Goal: Task Accomplishment & Management: Complete application form

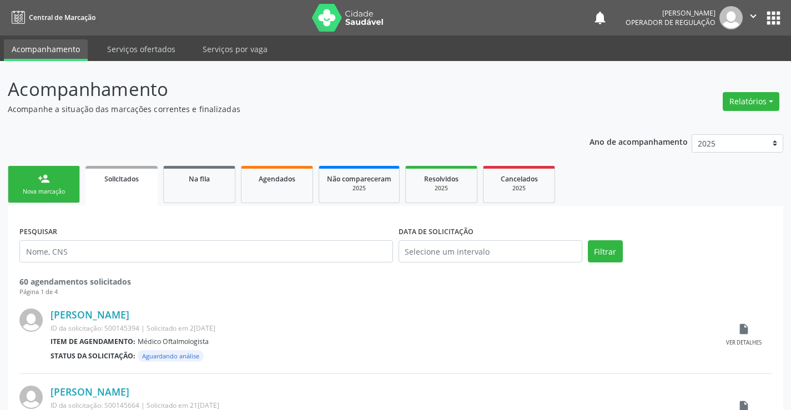
click at [42, 187] on link "person_add Nova marcação" at bounding box center [44, 184] width 72 height 37
drag, startPoint x: 44, startPoint y: 185, endPoint x: 54, endPoint y: 183, distance: 10.4
click at [54, 183] on link "person_add Nova marcação" at bounding box center [44, 184] width 72 height 37
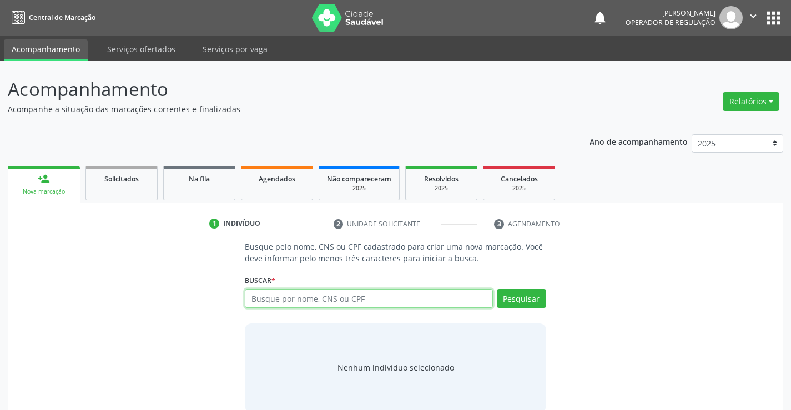
drag, startPoint x: 324, startPoint y: 298, endPoint x: 594, endPoint y: 255, distance: 273.7
click at [334, 298] on input "text" at bounding box center [369, 298] width 248 height 19
type input "707408022225779"
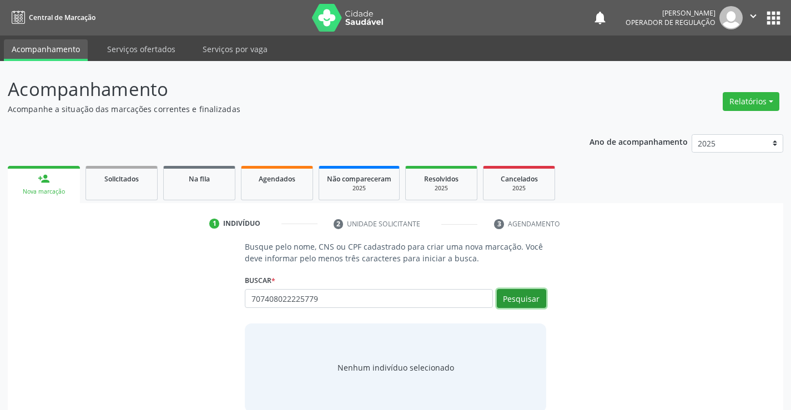
click at [533, 301] on button "Pesquisar" at bounding box center [521, 298] width 49 height 19
type input "707408022225779"
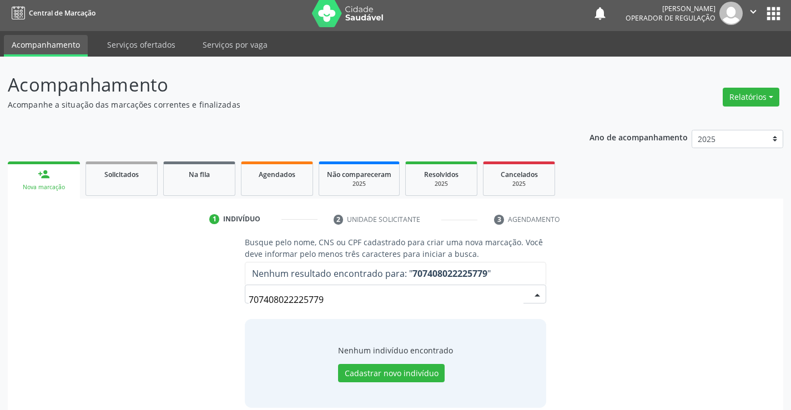
scroll to position [18, 0]
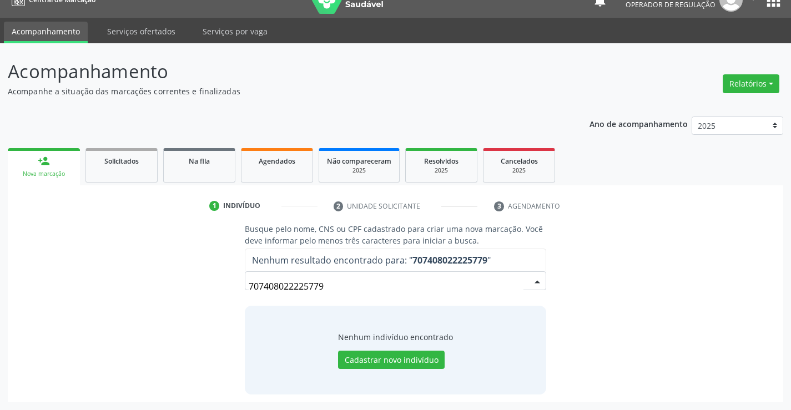
drag, startPoint x: 341, startPoint y: 286, endPoint x: 346, endPoint y: 280, distance: 7.9
click at [341, 283] on input "707408022225779" at bounding box center [386, 286] width 274 height 22
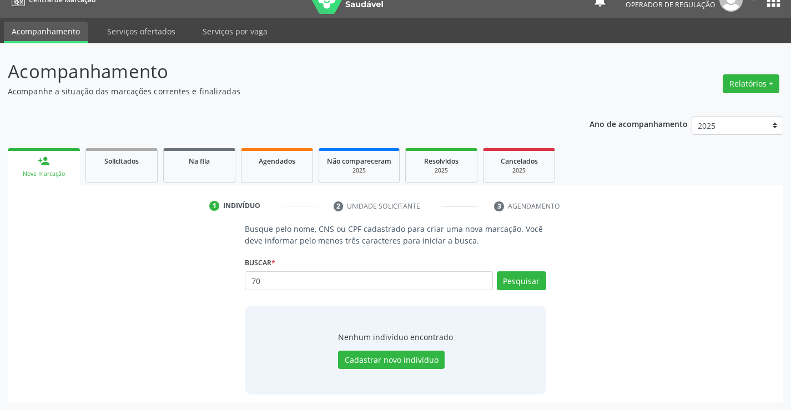
type input "7"
type input "707408022225779"
click at [529, 280] on button "Pesquisar" at bounding box center [521, 280] width 49 height 19
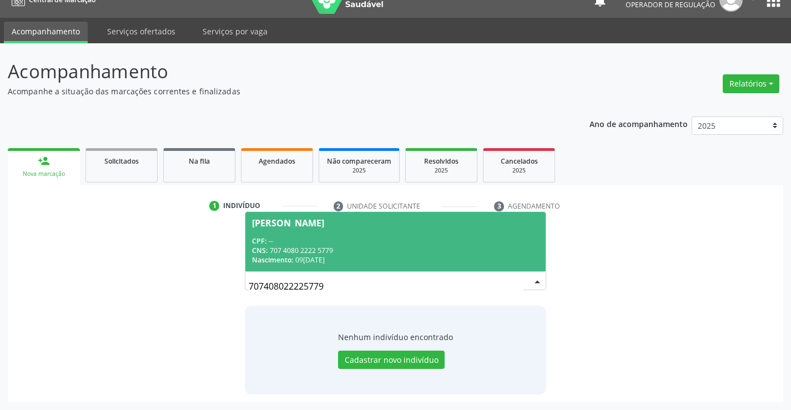
click at [298, 235] on span "[PERSON_NAME] CPF: -- CNS: 707 4080 2222 5779 Nascimento: 0[DATE]" at bounding box center [395, 241] width 300 height 59
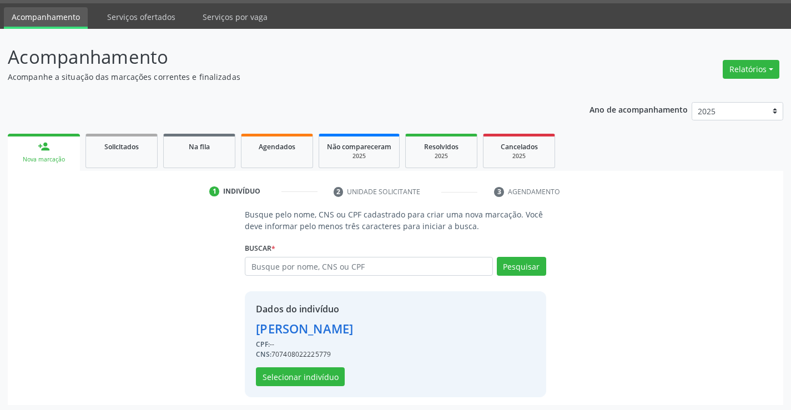
scroll to position [35, 0]
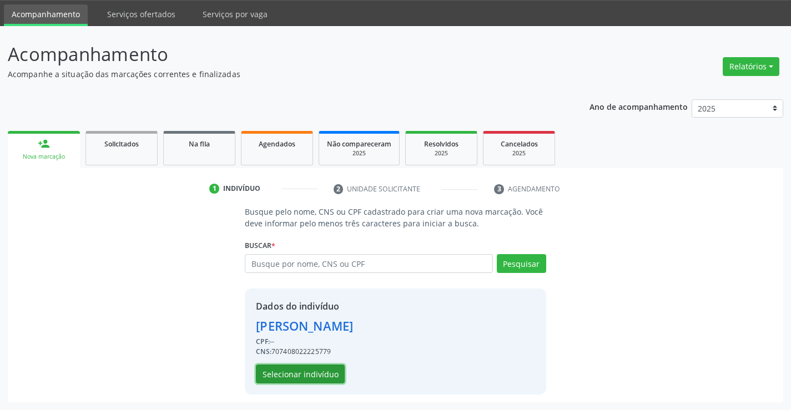
click at [296, 370] on button "Selecionar indivíduo" at bounding box center [300, 374] width 89 height 19
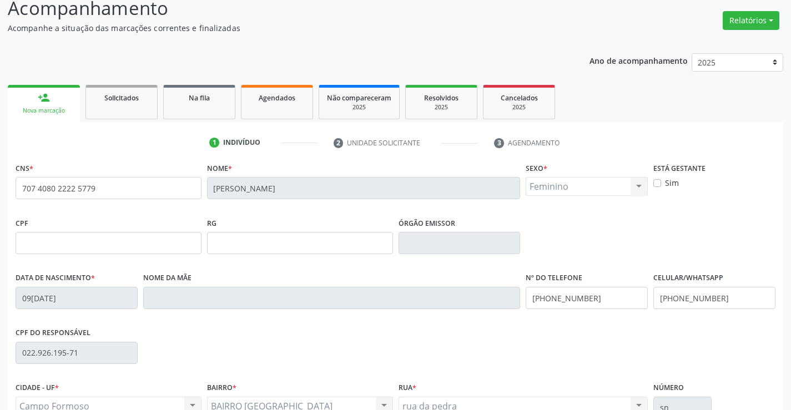
scroll to position [192, 0]
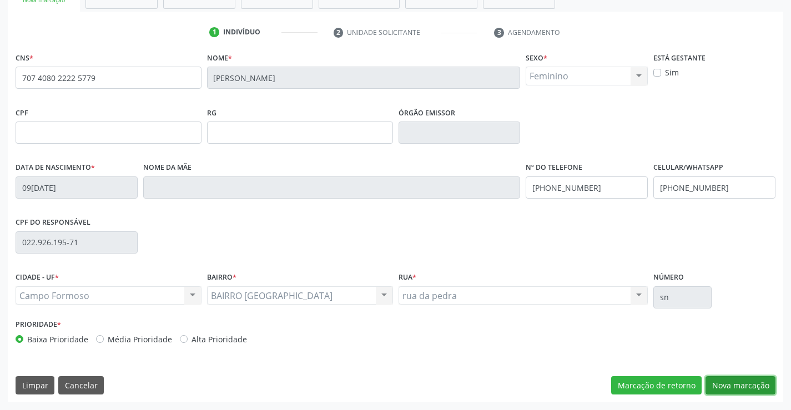
drag, startPoint x: 723, startPoint y: 376, endPoint x: 718, endPoint y: 314, distance: 62.3
click at [726, 375] on div "CNS * 707 4080 2222 5779 [GEOGRAPHIC_DATA] * [PERSON_NAME] * Feminino Masculino…" at bounding box center [395, 225] width 775 height 353
drag, startPoint x: 732, startPoint y: 386, endPoint x: 727, endPoint y: 376, distance: 10.7
click at [732, 384] on button "Nova marcação" at bounding box center [741, 385] width 70 height 19
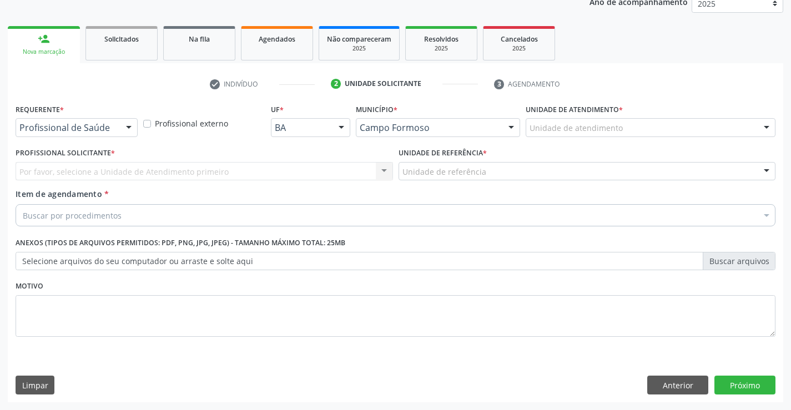
drag, startPoint x: 112, startPoint y: 130, endPoint x: 143, endPoint y: 175, distance: 55.1
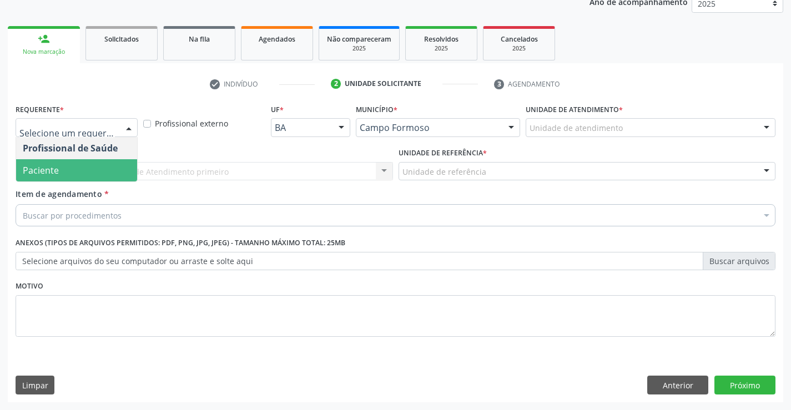
drag, startPoint x: 51, startPoint y: 176, endPoint x: 135, endPoint y: 175, distance: 83.8
click at [51, 175] on span "Paciente" at bounding box center [41, 170] width 36 height 12
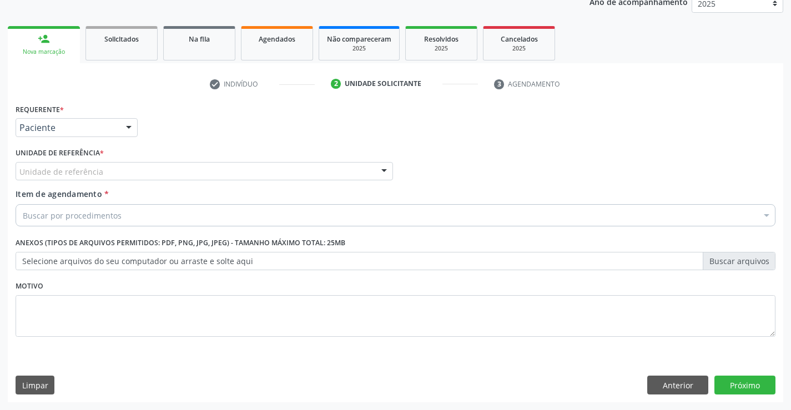
click at [220, 175] on div "Unidade de referência" at bounding box center [204, 171] width 377 height 19
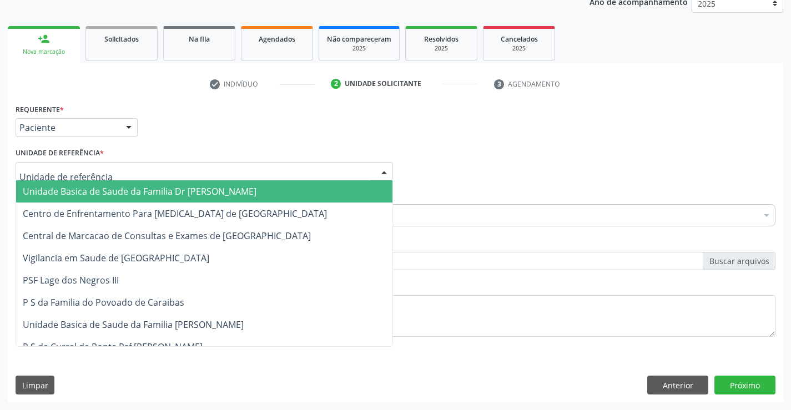
drag, startPoint x: 157, startPoint y: 189, endPoint x: 230, endPoint y: 205, distance: 75.7
click at [165, 189] on span "Unidade Basica de Saude da Familia Dr [PERSON_NAME]" at bounding box center [140, 191] width 234 height 12
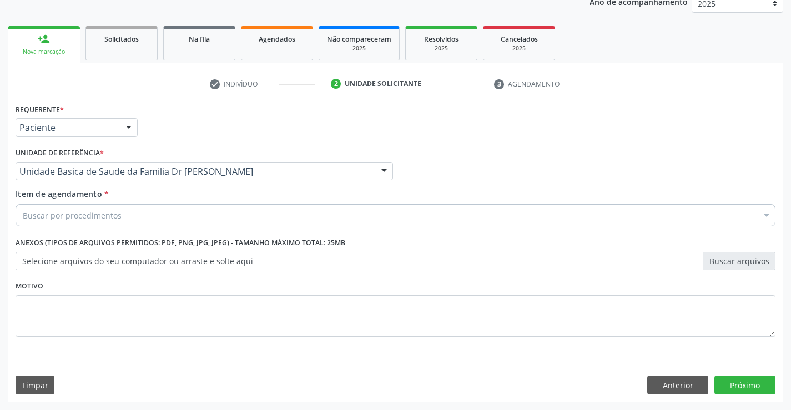
drag, startPoint x: 158, startPoint y: 205, endPoint x: 173, endPoint y: 209, distance: 15.1
click at [160, 205] on div "Buscar por procedimentos" at bounding box center [396, 215] width 760 height 22
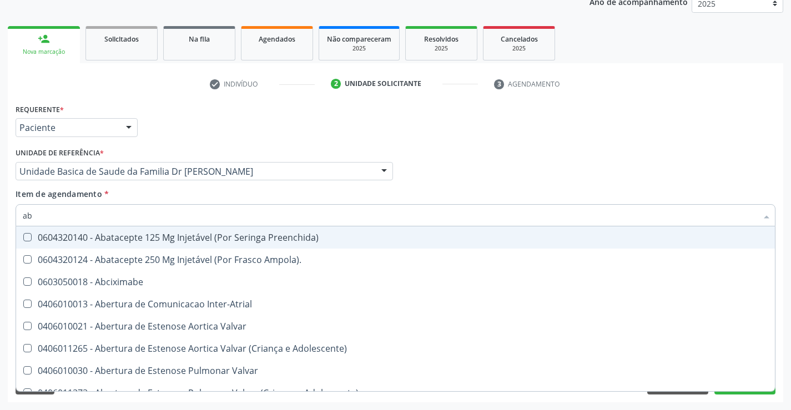
type input "a"
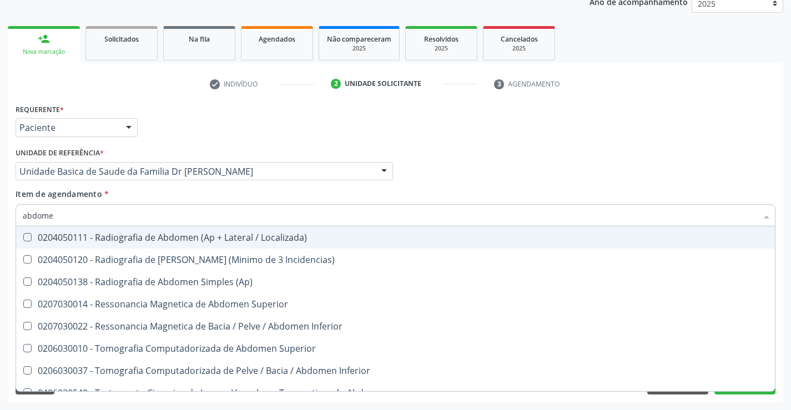
type input "abdome"
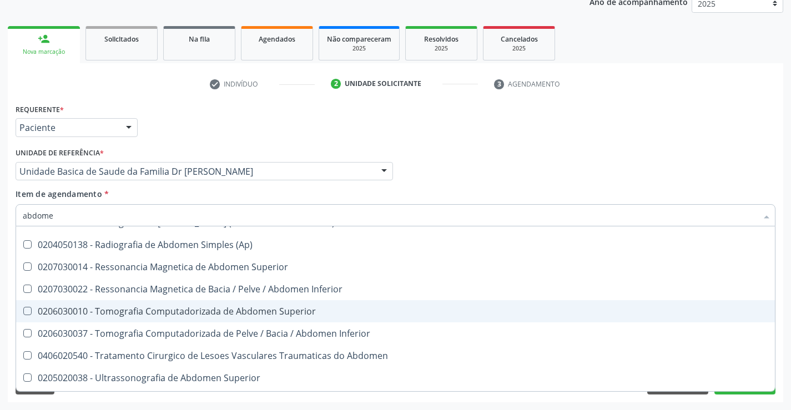
scroll to position [57, 0]
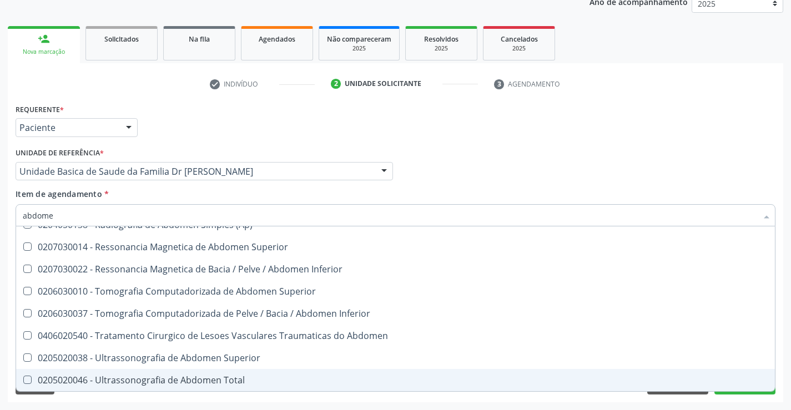
click at [162, 376] on div "0205020046 - Ultrassonografia de Abdomen Total" at bounding box center [395, 380] width 745 height 9
checkbox Total "true"
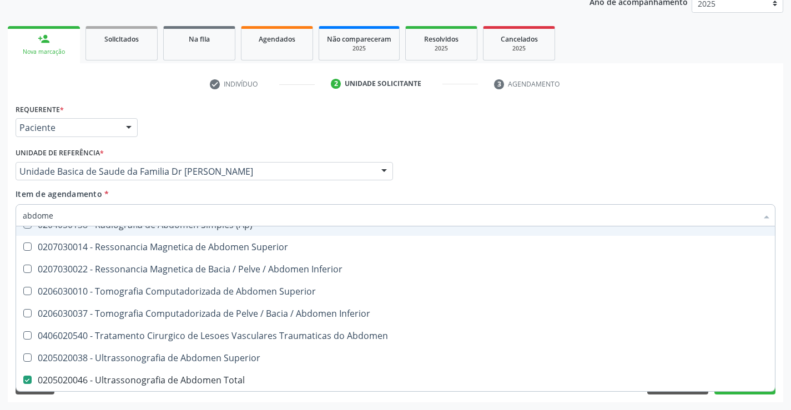
type input "abdome"
click at [192, 192] on div "Item de agendamento * [PERSON_NAME] seleção 0204050111 - Radiografia de Abdomen…" at bounding box center [396, 205] width 760 height 35
checkbox Incidencias\) "true"
checkbox Total "false"
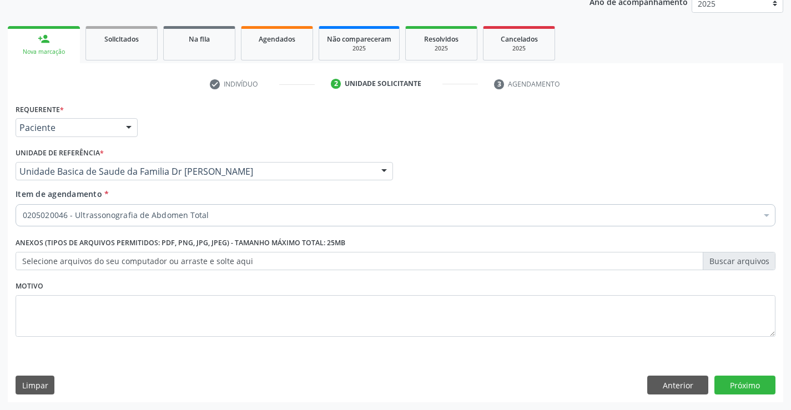
scroll to position [0, 0]
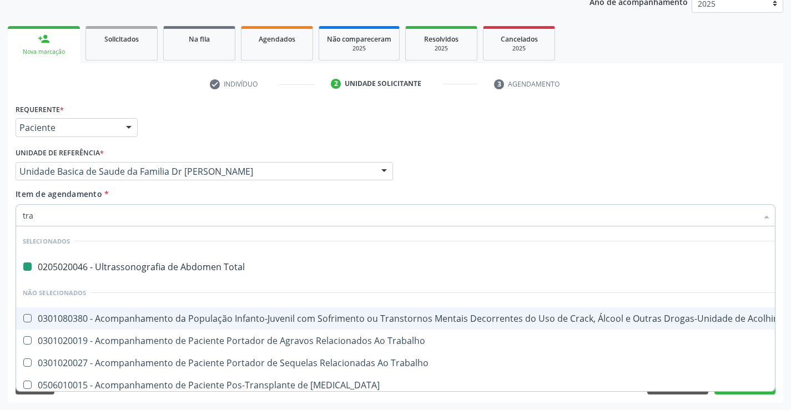
type input "tran"
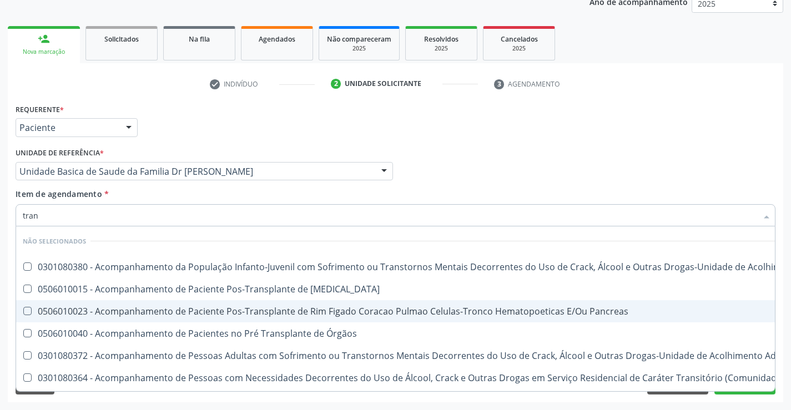
checkbox \(Uai\)\ "false"
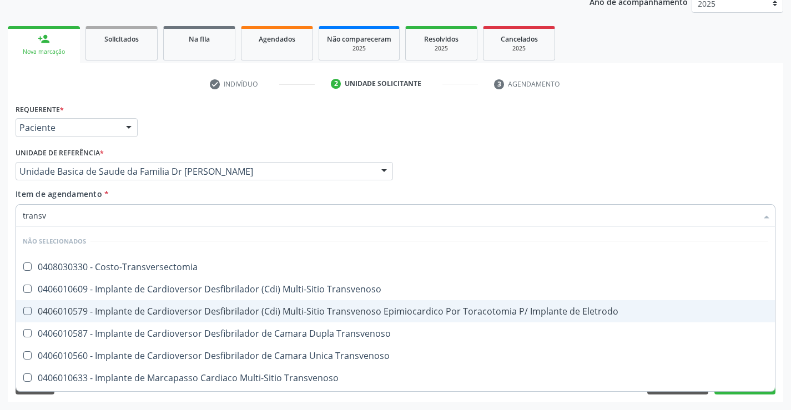
type input "transva"
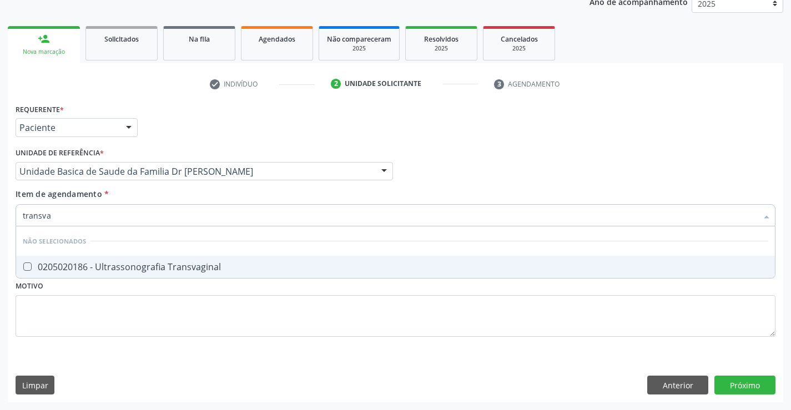
drag, startPoint x: 211, startPoint y: 269, endPoint x: 253, endPoint y: 332, distance: 75.9
click at [221, 278] on span "0205020186 - Ultrassonografia Transvaginal" at bounding box center [395, 267] width 759 height 22
checkbox Transvaginal "true"
click at [230, 328] on div "Requerente * Paciente Profissional de Saúde Paciente Nenhum resultado encontrad…" at bounding box center [396, 226] width 760 height 251
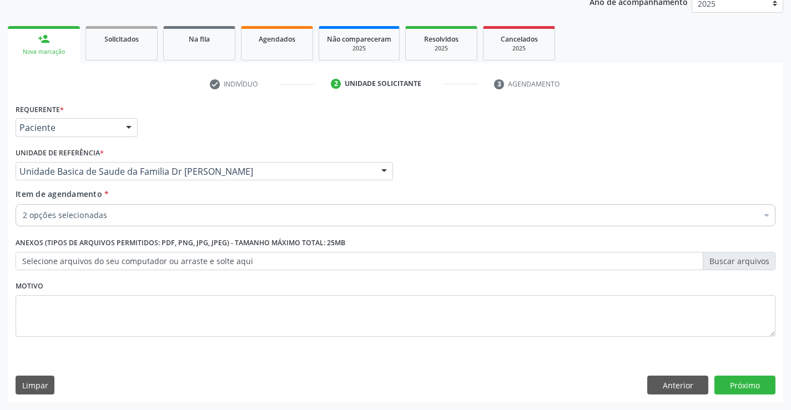
click at [106, 208] on div "2 opções selecionadas" at bounding box center [396, 215] width 760 height 22
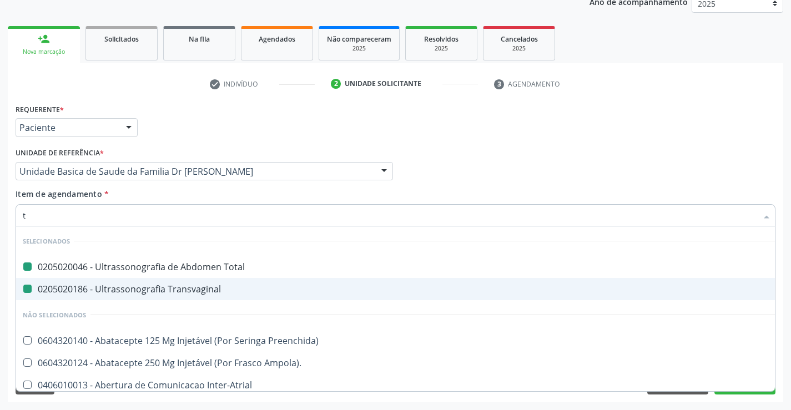
type input "ti"
checkbox Total "false"
checkbox Transvaginal "false"
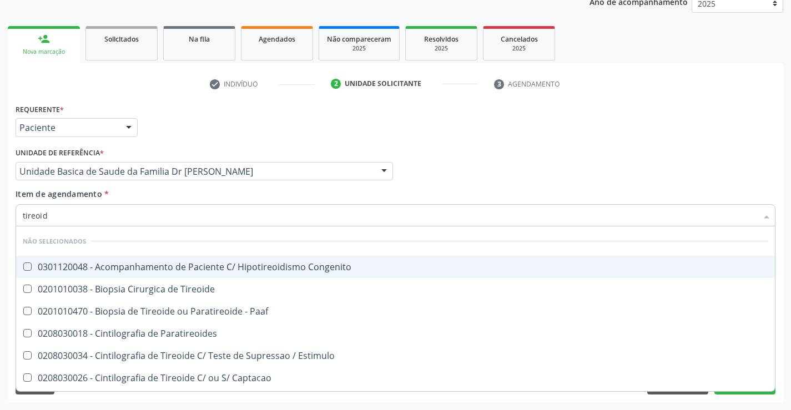
type input "tireoide"
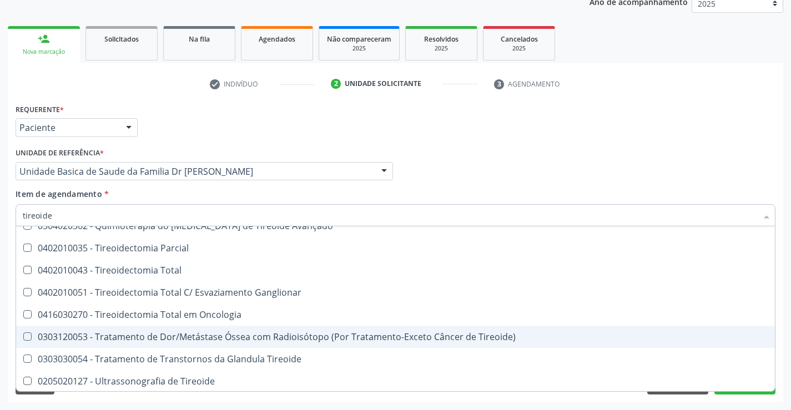
scroll to position [242, 0]
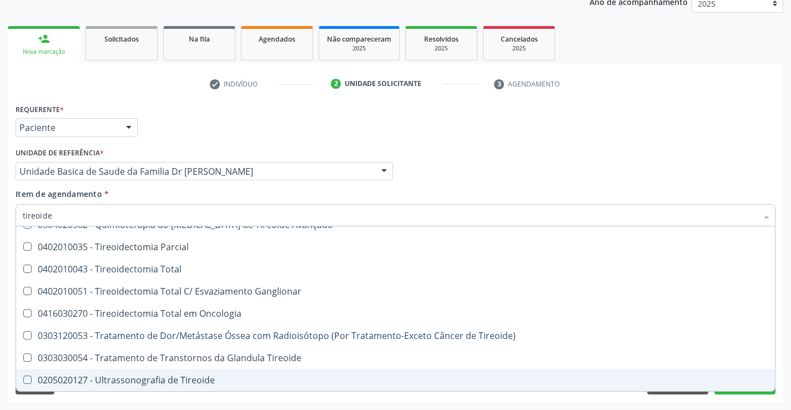
click at [111, 380] on div "0205020127 - Ultrassonografia de Tireoide" at bounding box center [395, 380] width 745 height 9
checkbox Tireoide "true"
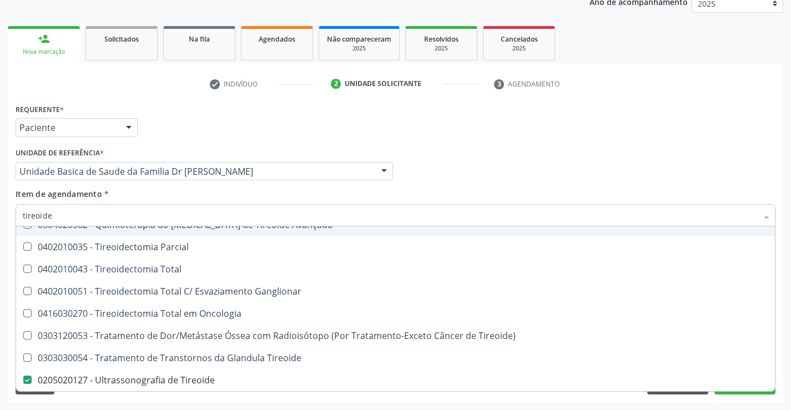
click at [434, 192] on div "Item de agendamento * tireoide Desfazer seleção Não selecionados 0201010038 - B…" at bounding box center [396, 205] width 760 height 35
checkbox Tireoide "true"
checkbox Paaf "true"
checkbox Paratireoides "true"
checkbox Tireoide "false"
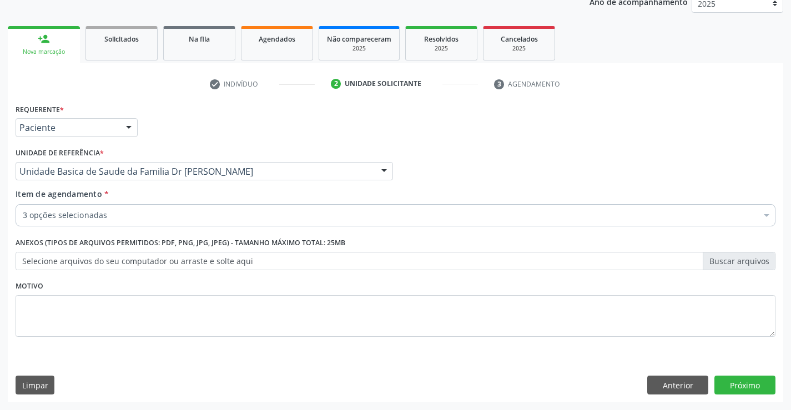
scroll to position [0, 0]
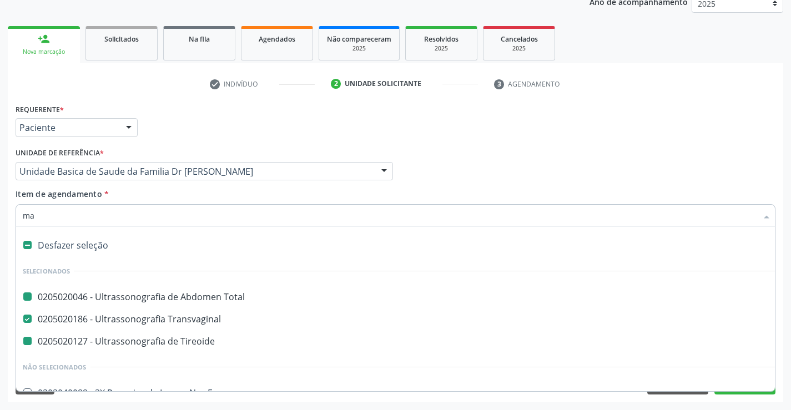
type input "mam"
checkbox Total "false"
checkbox Tireoide "false"
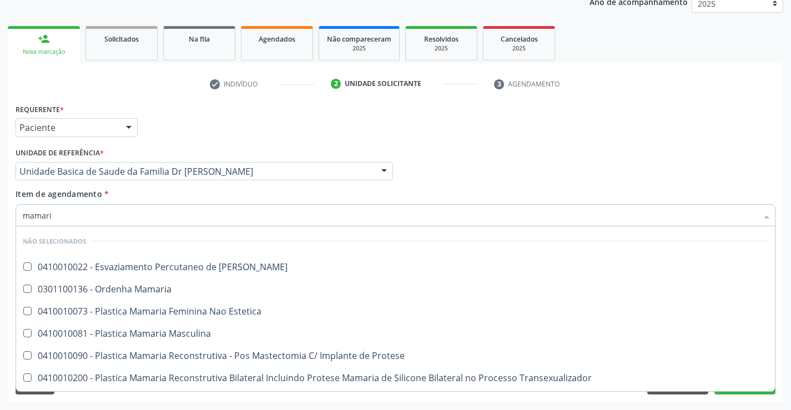
type input "mamaria"
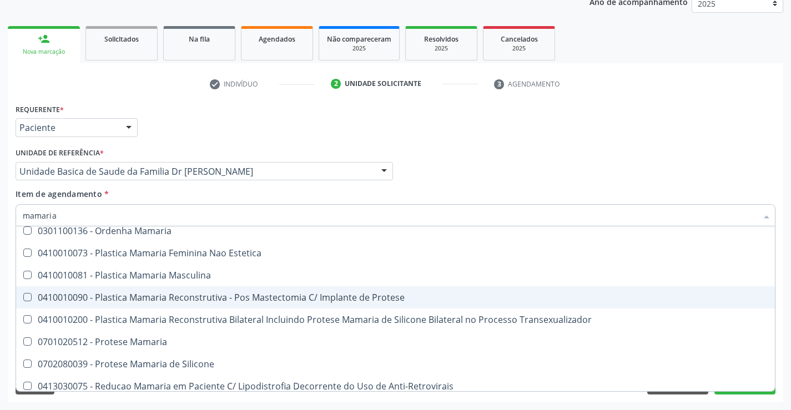
scroll to position [64, 0]
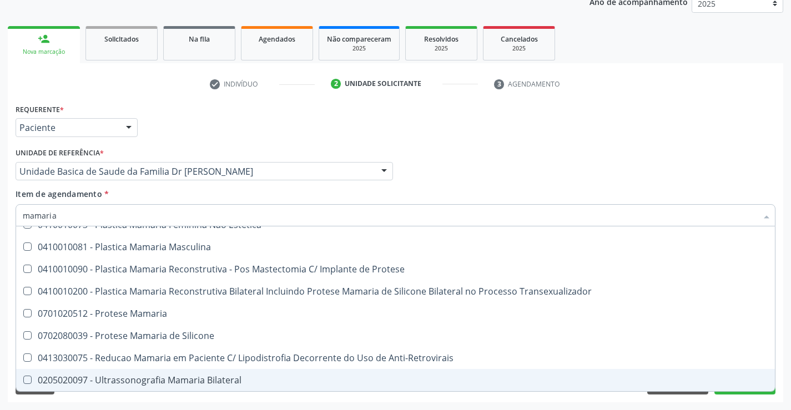
click at [170, 381] on div "0205020097 - Ultrassonografia Mamaria Bilateral" at bounding box center [395, 380] width 745 height 9
checkbox Bilateral "true"
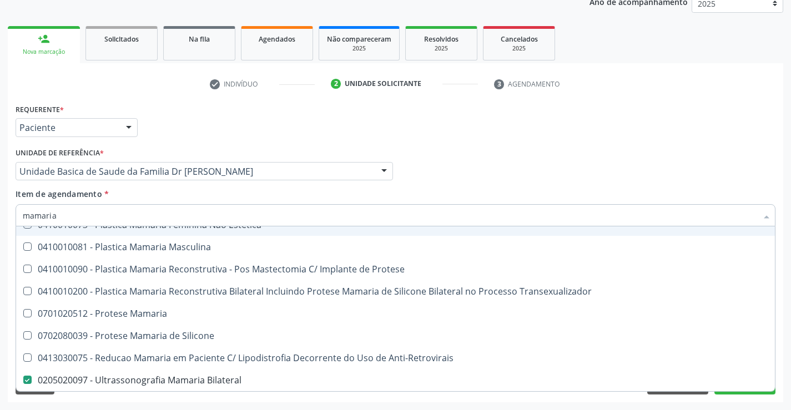
drag, startPoint x: 333, startPoint y: 140, endPoint x: 431, endPoint y: 151, distance: 98.9
click at [333, 139] on div "Requerente * Paciente Profissional de Saúde Paciente Nenhum resultado encontrad…" at bounding box center [395, 122] width 765 height 43
checkbox Mamaria "true"
checkbox Masculina "true"
checkbox Bilateral "false"
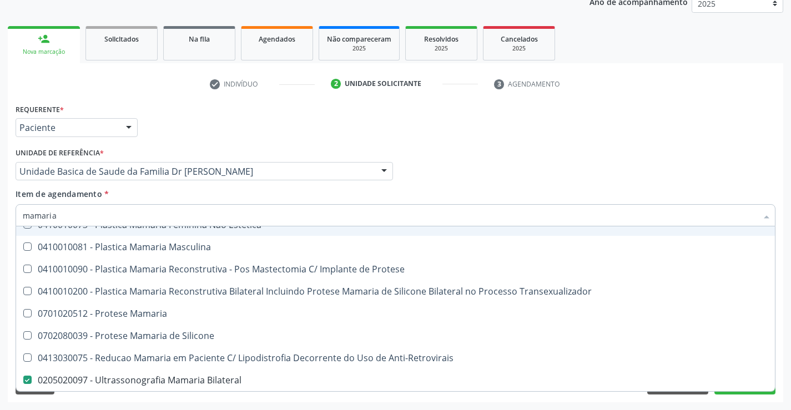
checkbox Estetica "true"
checkbox Protese "true"
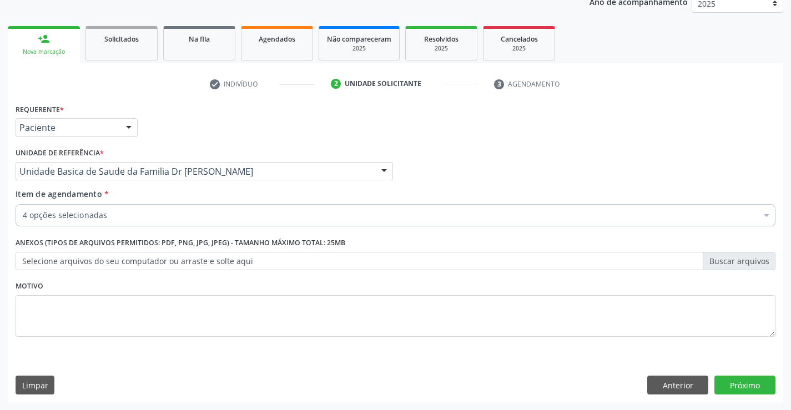
scroll to position [0, 0]
click at [738, 380] on button "Próximo" at bounding box center [744, 385] width 61 height 19
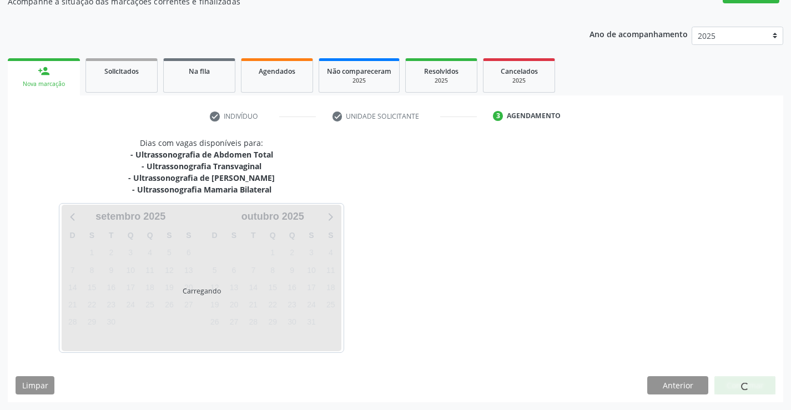
scroll to position [108, 0]
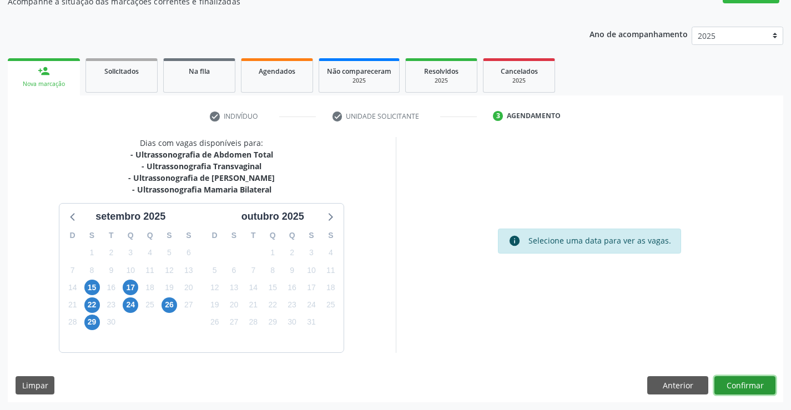
click at [754, 385] on button "Confirmar" at bounding box center [744, 385] width 61 height 19
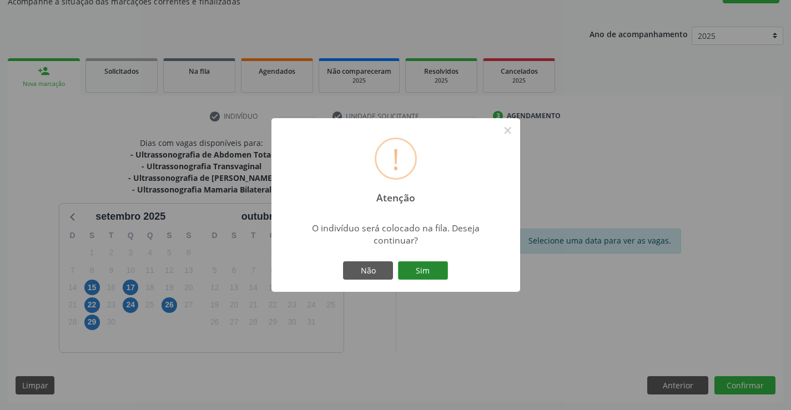
click at [414, 262] on button "Sim" at bounding box center [423, 270] width 50 height 19
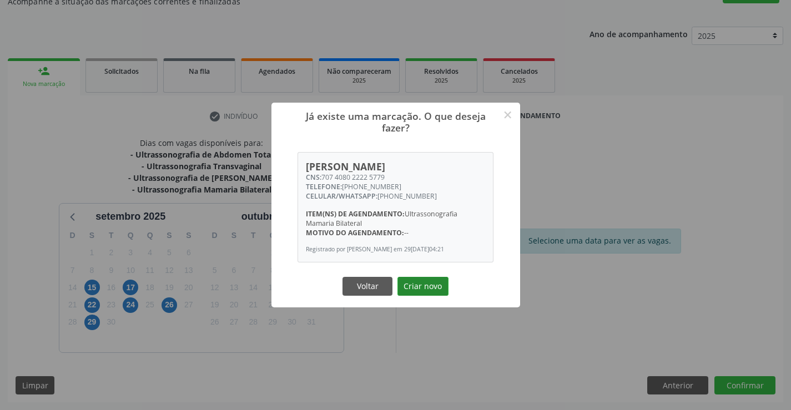
click at [423, 283] on button "Criar novo" at bounding box center [422, 286] width 51 height 19
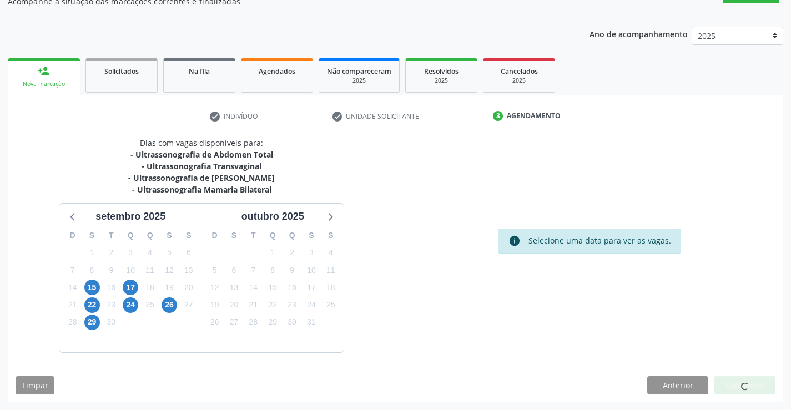
scroll to position [0, 0]
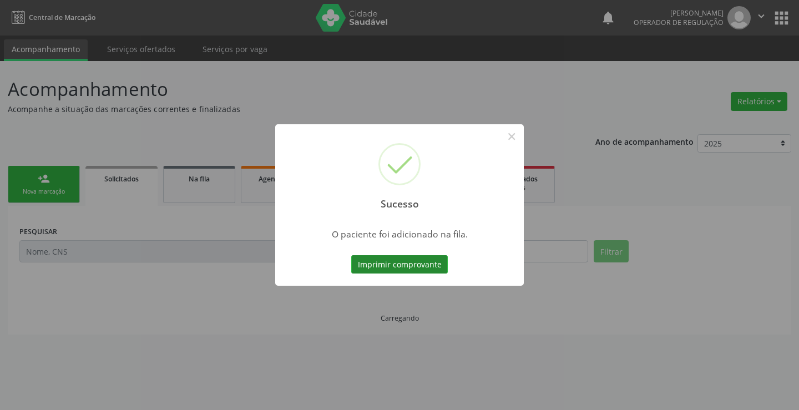
click at [406, 267] on button "Imprimir comprovante" at bounding box center [399, 264] width 97 height 19
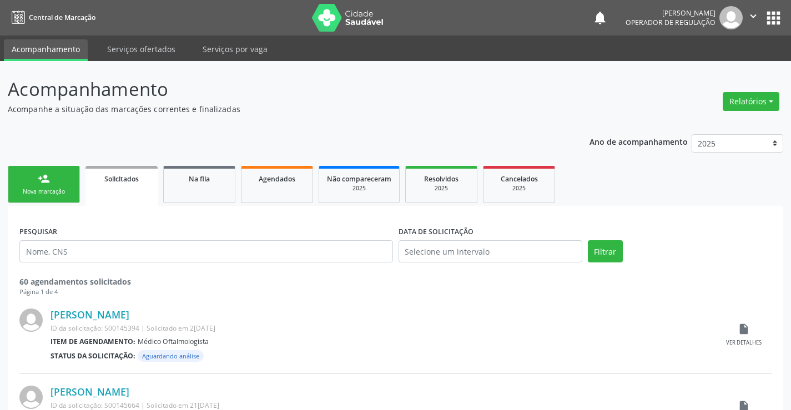
click at [48, 183] on div "person_add" at bounding box center [44, 179] width 12 height 12
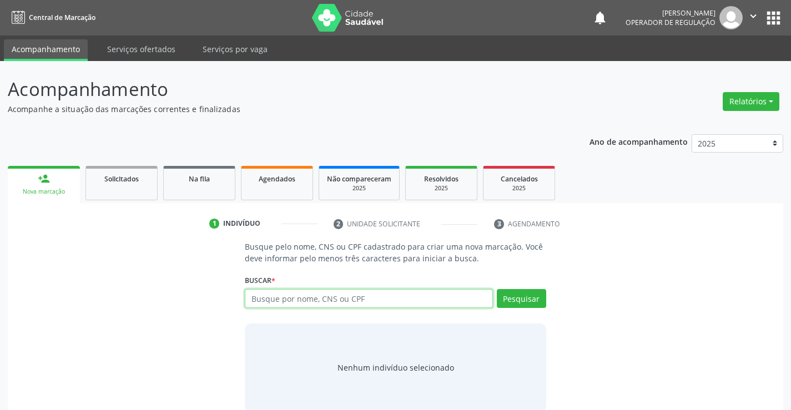
click at [300, 293] on input "text" at bounding box center [369, 298] width 248 height 19
type input "700807935688688"
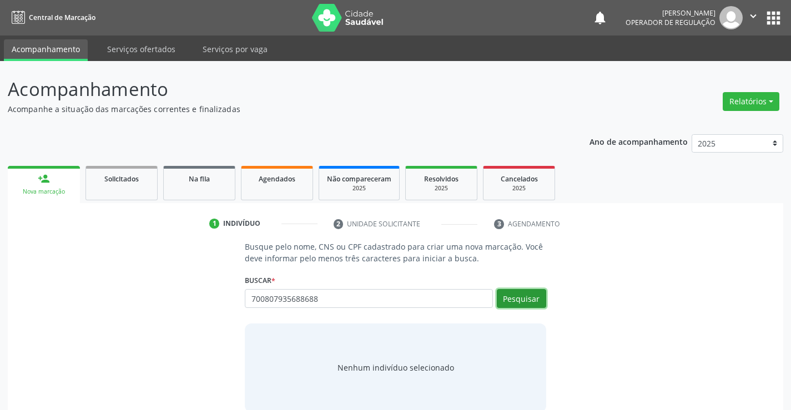
drag, startPoint x: 535, startPoint y: 300, endPoint x: 572, endPoint y: 291, distance: 38.4
click at [535, 300] on button "Pesquisar" at bounding box center [521, 298] width 49 height 19
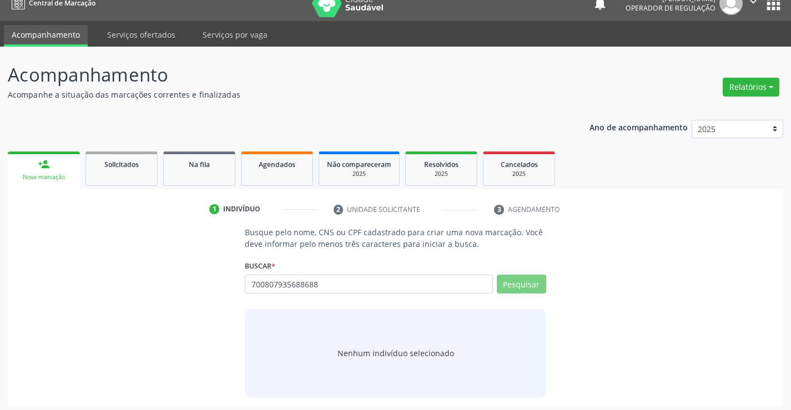
scroll to position [18, 0]
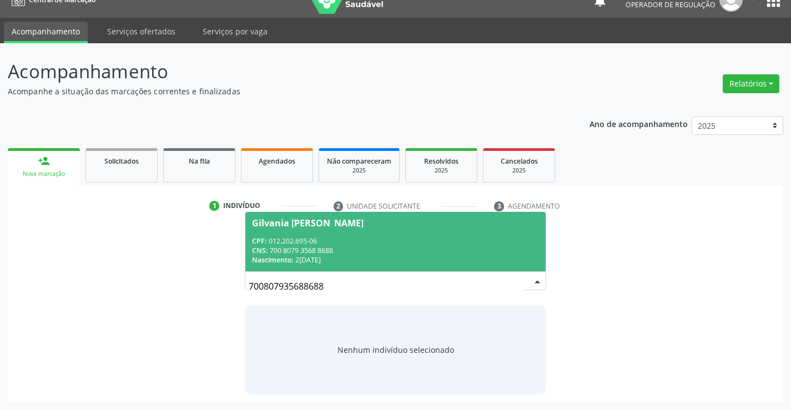
click at [315, 241] on div "CPF: 012.202.695-06" at bounding box center [395, 240] width 286 height 9
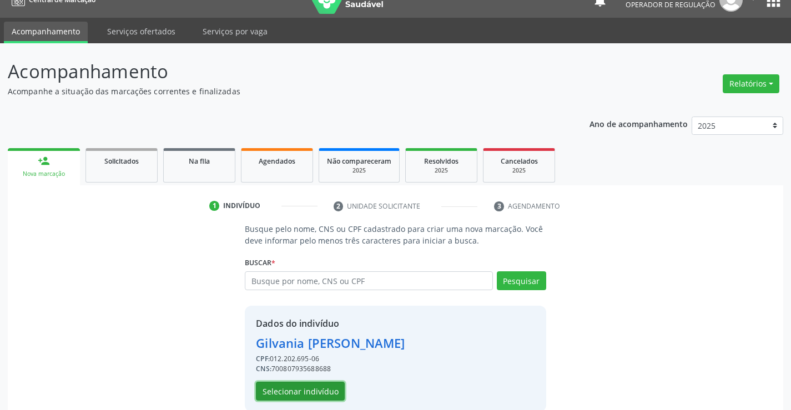
click at [283, 395] on button "Selecionar indivíduo" at bounding box center [300, 391] width 89 height 19
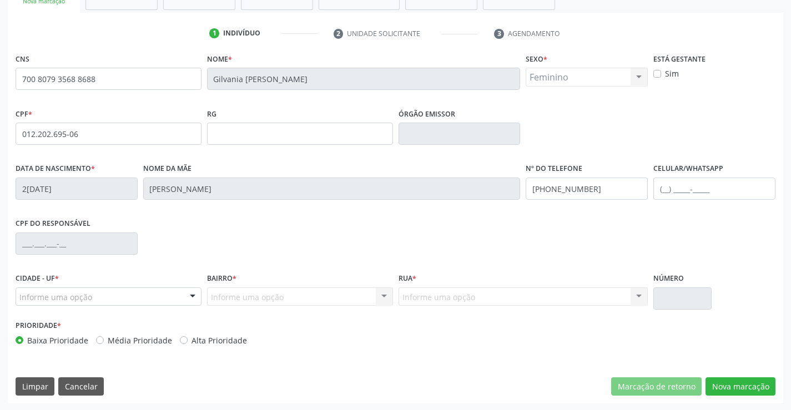
scroll to position [192, 0]
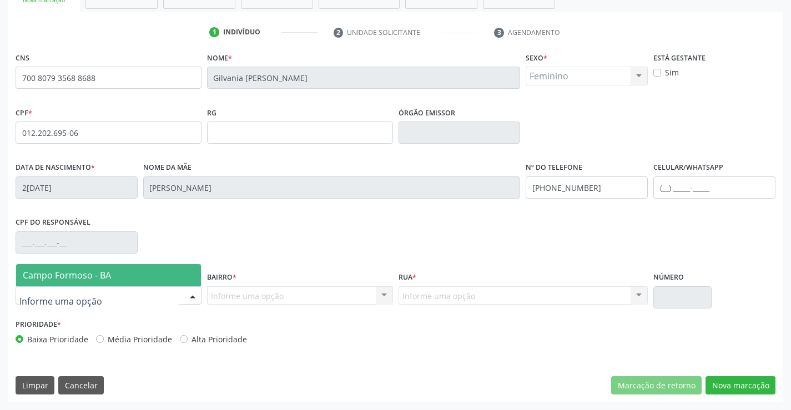
click at [192, 293] on div at bounding box center [192, 296] width 17 height 19
click at [102, 273] on span "Campo Formoso - BA" at bounding box center [67, 275] width 88 height 12
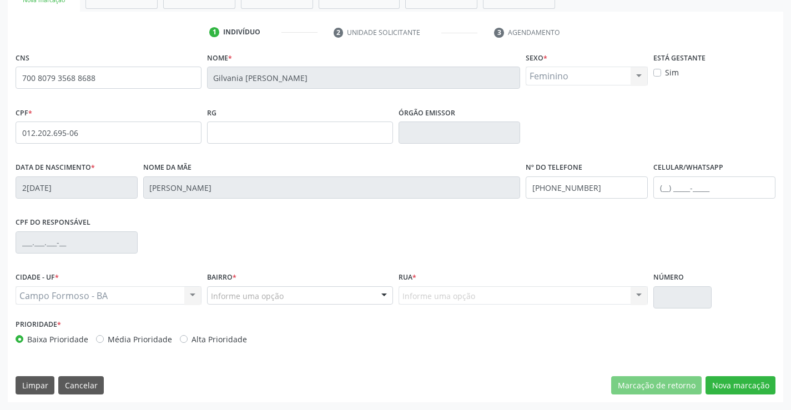
click at [192, 294] on div "Campo Formoso - BA [GEOGRAPHIC_DATA] - BA Nenhum resultado encontrado para: " "…" at bounding box center [109, 295] width 186 height 19
click at [386, 293] on div at bounding box center [384, 296] width 17 height 19
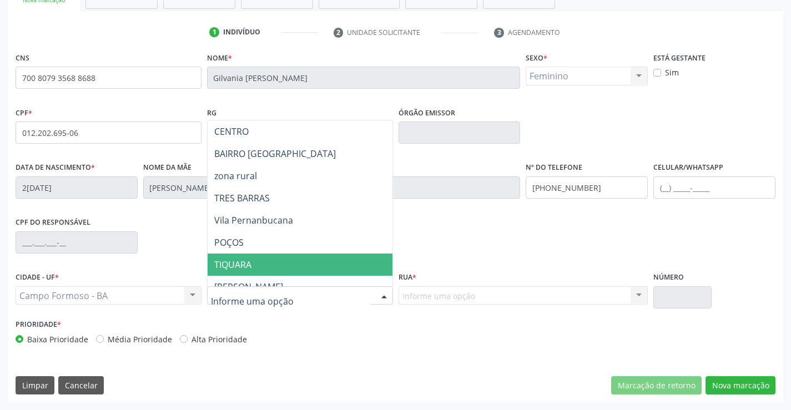
type input "r"
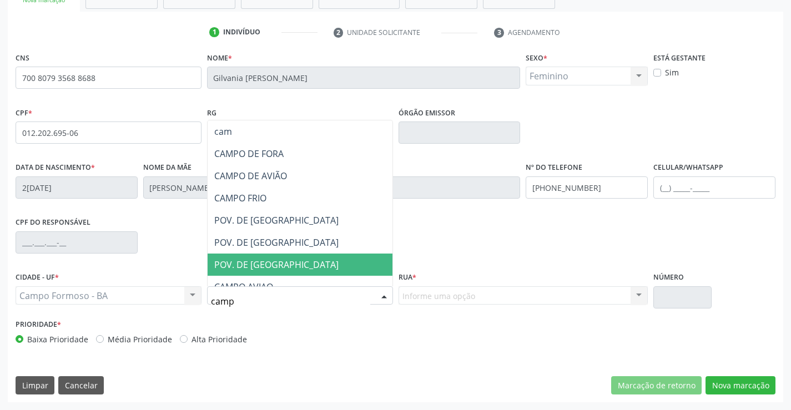
type input "campo"
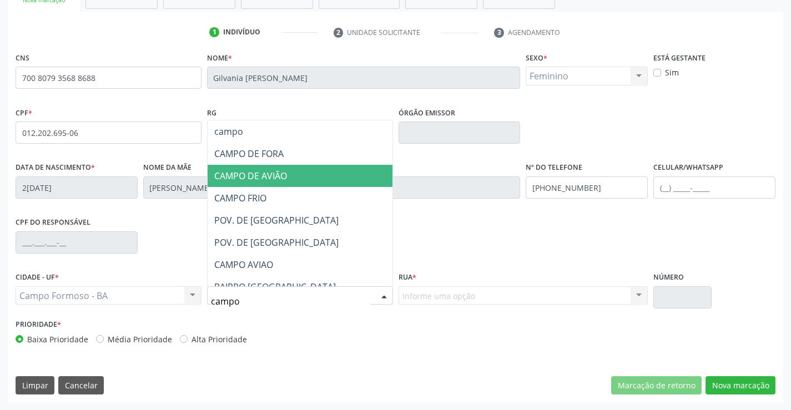
click at [261, 173] on span "CAMPO DE AVIÃO" at bounding box center [250, 176] width 73 height 12
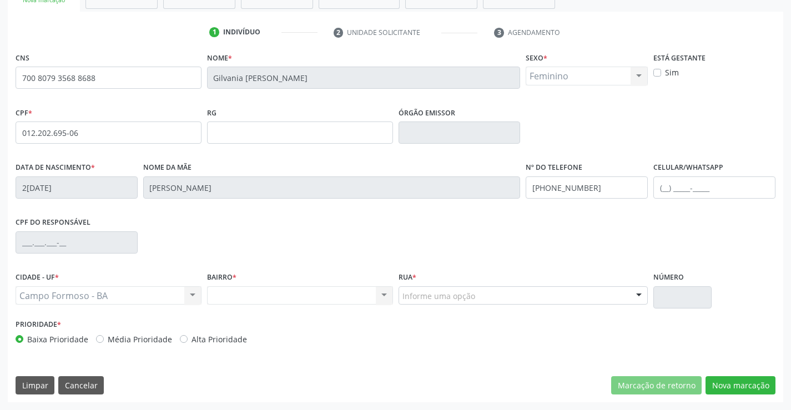
click at [192, 291] on div "Campo Formoso - BA [GEOGRAPHIC_DATA] - BA Nenhum resultado encontrado para: " "…" at bounding box center [109, 295] width 186 height 19
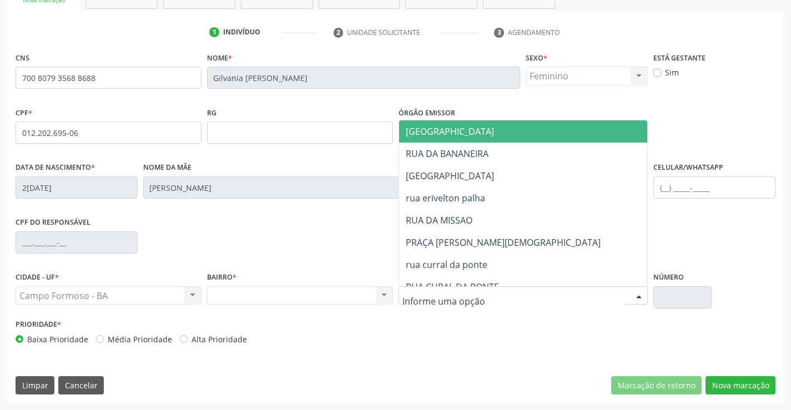
click at [642, 296] on div at bounding box center [639, 296] width 17 height 19
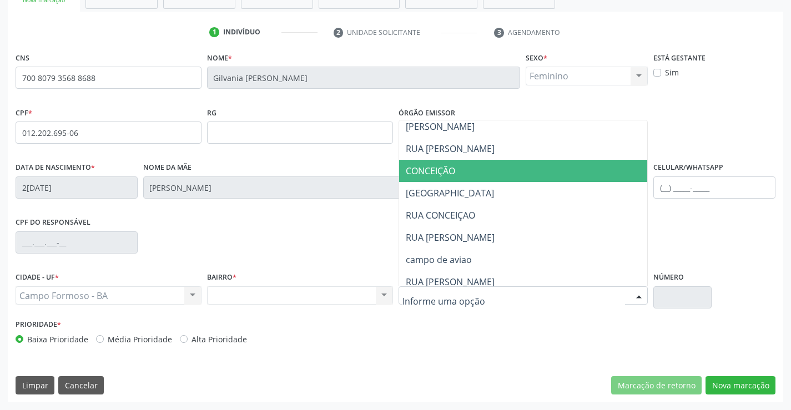
scroll to position [222, 0]
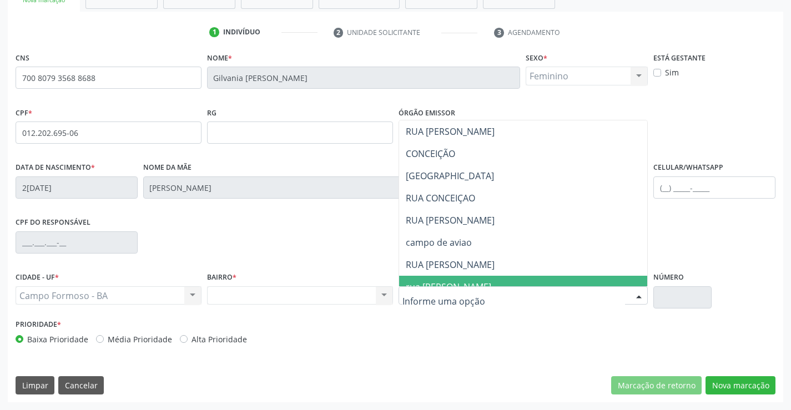
click at [385, 293] on div "Nenhum resultado encontrado para: " " Não há nenhuma opção para ser exibida." at bounding box center [300, 295] width 186 height 19
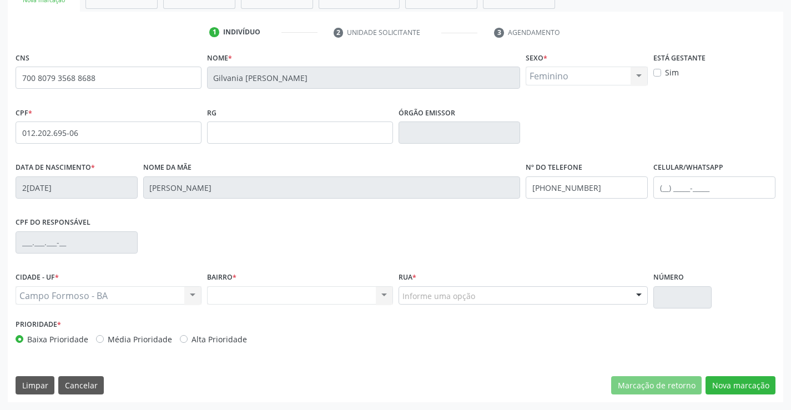
click at [384, 293] on div "Nenhum resultado encontrado para: " " Não há nenhuma opção para ser exibida." at bounding box center [300, 295] width 186 height 19
click at [381, 294] on div "Nenhum resultado encontrado para: " " Não há nenhuma opção para ser exibida." at bounding box center [300, 295] width 186 height 19
drag, startPoint x: 381, startPoint y: 294, endPoint x: 395, endPoint y: 278, distance: 21.3
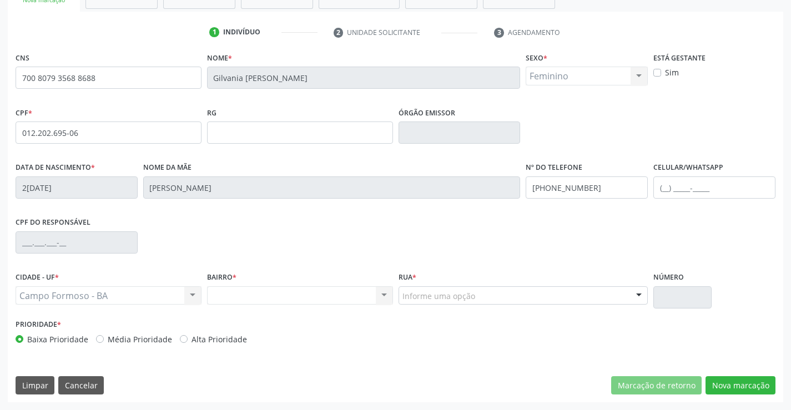
click at [382, 294] on div "Nenhum resultado encontrado para: " " Não há nenhuma opção para ser exibida." at bounding box center [300, 295] width 186 height 19
click at [636, 295] on div at bounding box center [639, 296] width 17 height 19
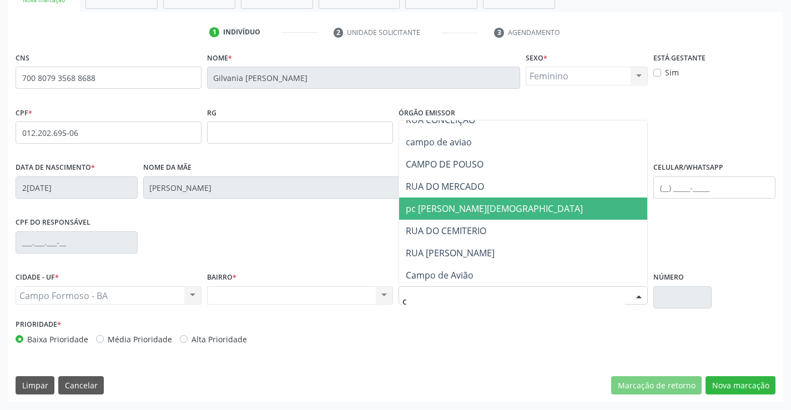
scroll to position [0, 0]
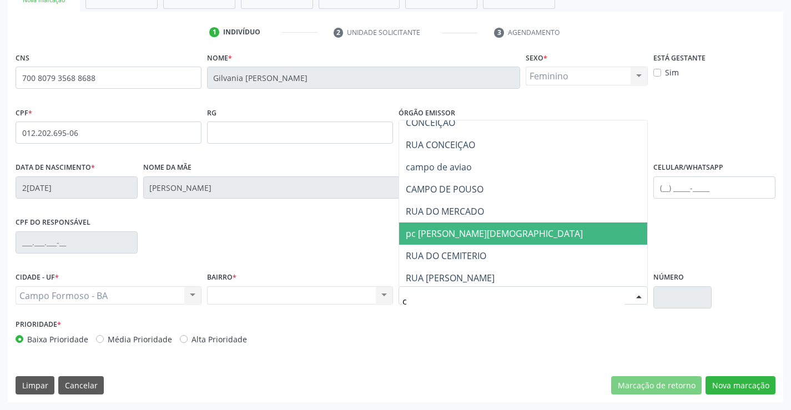
type input "ca"
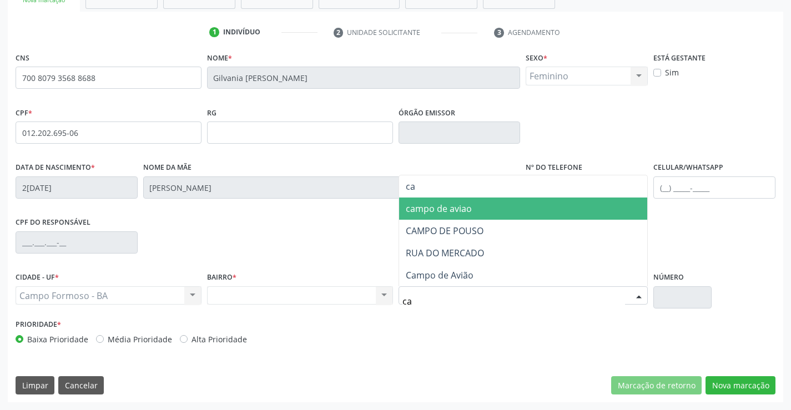
drag, startPoint x: 436, startPoint y: 208, endPoint x: 585, endPoint y: 227, distance: 150.0
click at [437, 208] on span "campo de aviao" at bounding box center [439, 209] width 66 height 12
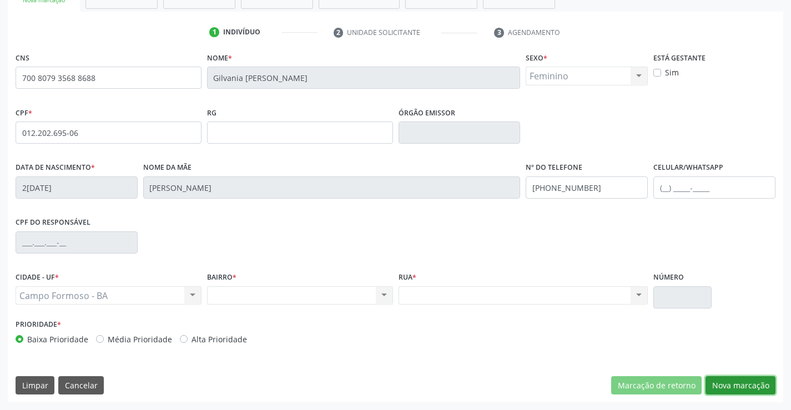
click at [733, 380] on button "Nova marcação" at bounding box center [741, 385] width 70 height 19
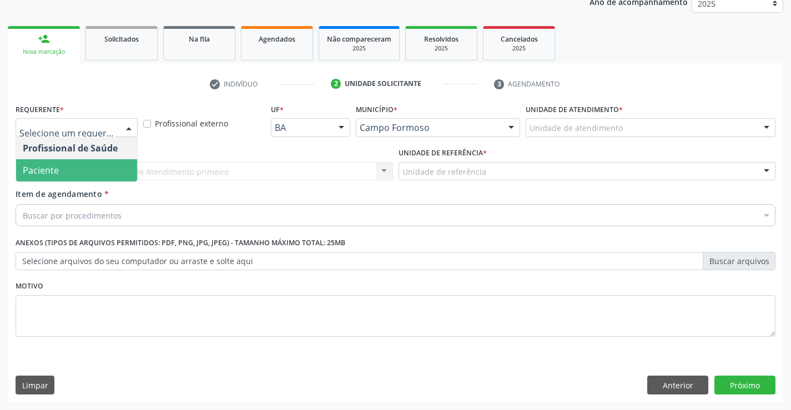
drag, startPoint x: 55, startPoint y: 173, endPoint x: 185, endPoint y: 164, distance: 130.2
click at [60, 173] on span "Paciente" at bounding box center [76, 170] width 121 height 22
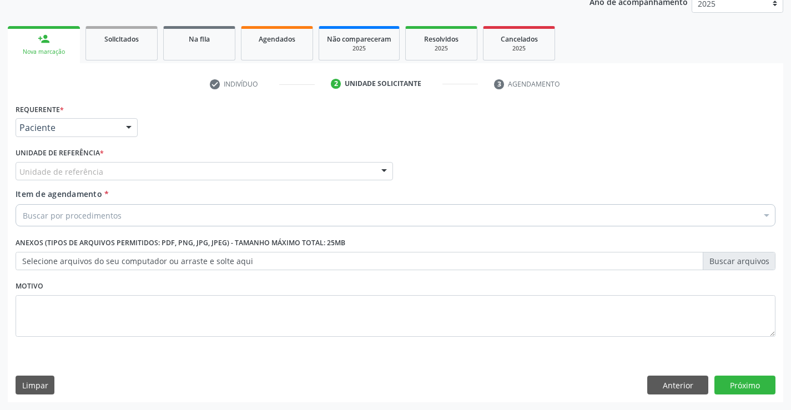
click at [188, 165] on div "Unidade de referência" at bounding box center [204, 171] width 377 height 19
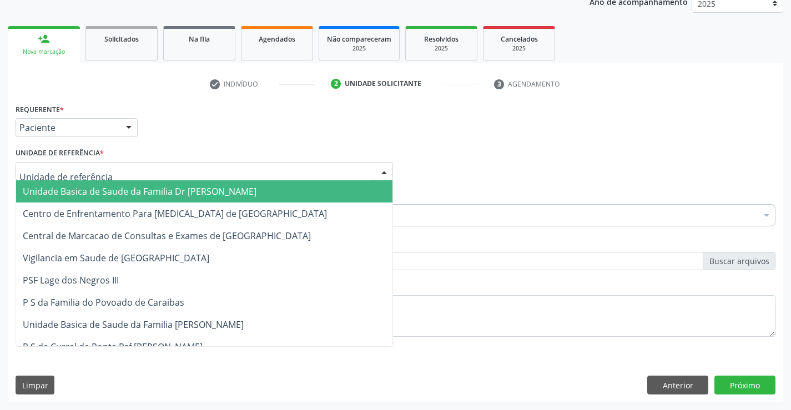
click at [121, 188] on span "Unidade Basica de Saude da Familia Dr [PERSON_NAME]" at bounding box center [140, 191] width 234 height 12
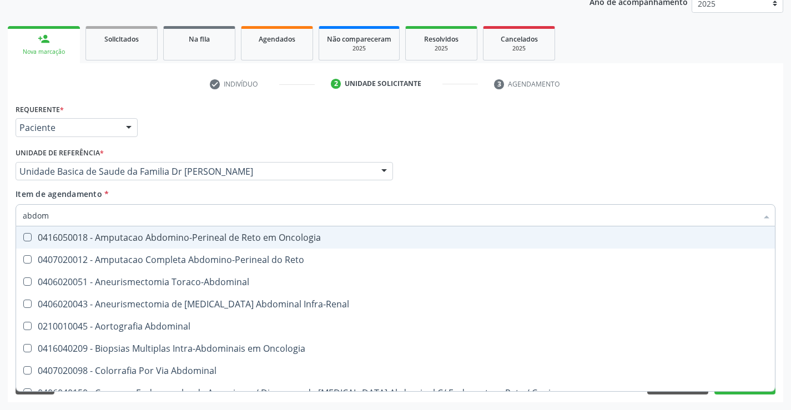
type input "abdome"
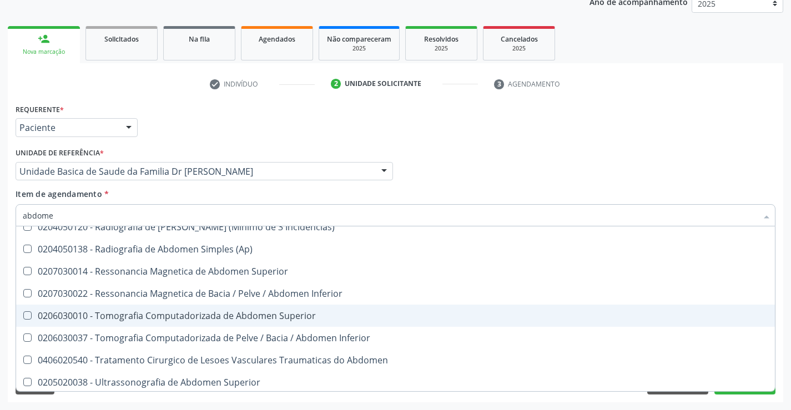
scroll to position [57, 0]
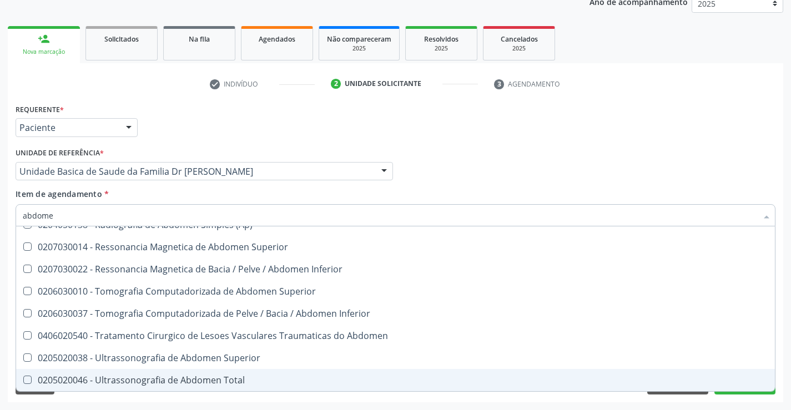
click at [185, 376] on div "0205020046 - Ultrassonografia de Abdomen Total" at bounding box center [395, 380] width 745 height 9
checkbox Total "true"
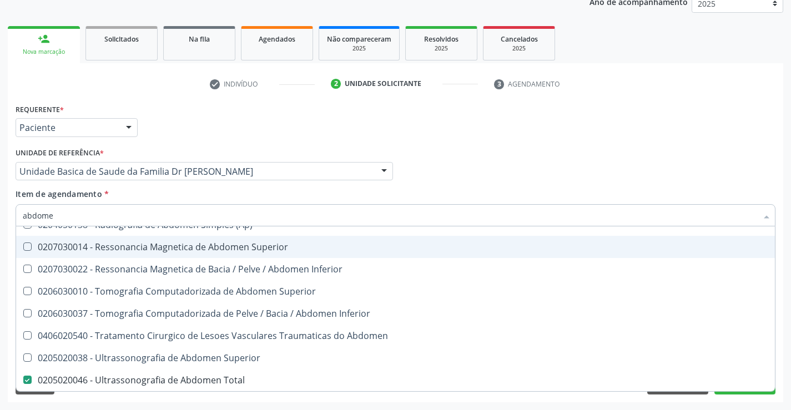
click at [263, 189] on div "Item de agendamento * [PERSON_NAME] seleção 0204050111 - Radiografia de Abdomen…" at bounding box center [396, 205] width 760 height 35
checkbox Incidencias\) "true"
checkbox Total "false"
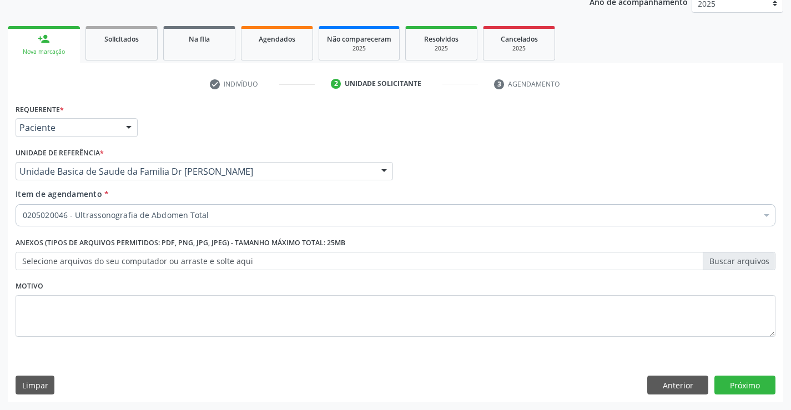
scroll to position [0, 0]
click at [164, 257] on label "Selecione arquivos do seu computador ou arraste e solte aqui" at bounding box center [396, 261] width 760 height 19
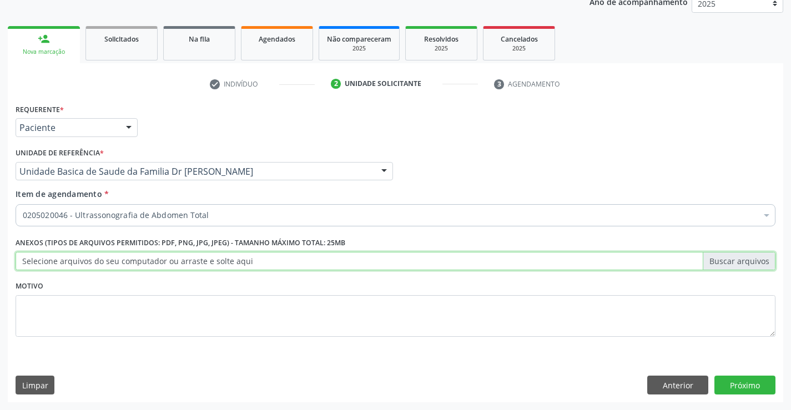
click at [164, 257] on input "Selecione arquivos do seu computador ou arraste e solte aqui" at bounding box center [396, 261] width 760 height 19
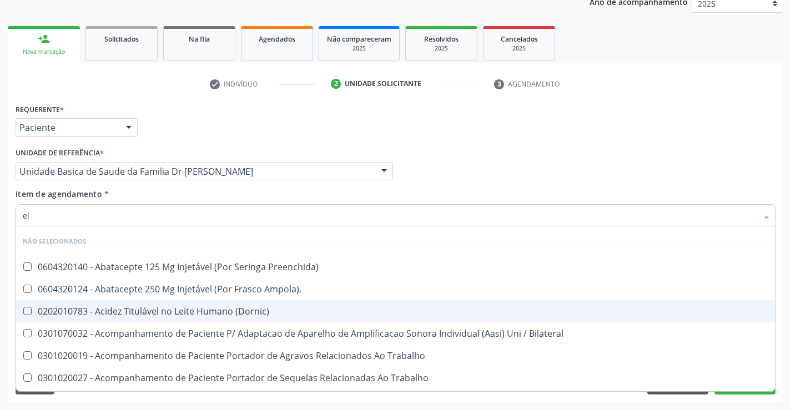
type input "ele"
checkbox Preenchida\) "false"
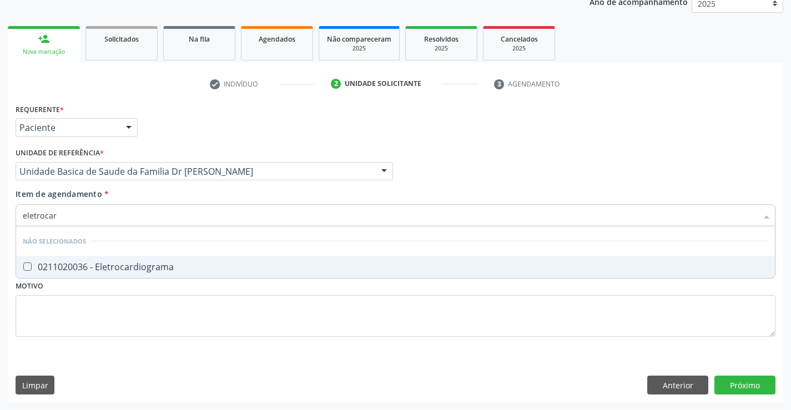
type input "eletrocard"
click at [158, 268] on div "0211020036 - Eletrocardiograma" at bounding box center [395, 267] width 745 height 9
checkbox Eletrocardiograma "true"
type input "eletrocard"
click at [153, 326] on div "Requerente * Paciente Profissional de Saúde Paciente Nenhum resultado encontrad…" at bounding box center [396, 226] width 760 height 251
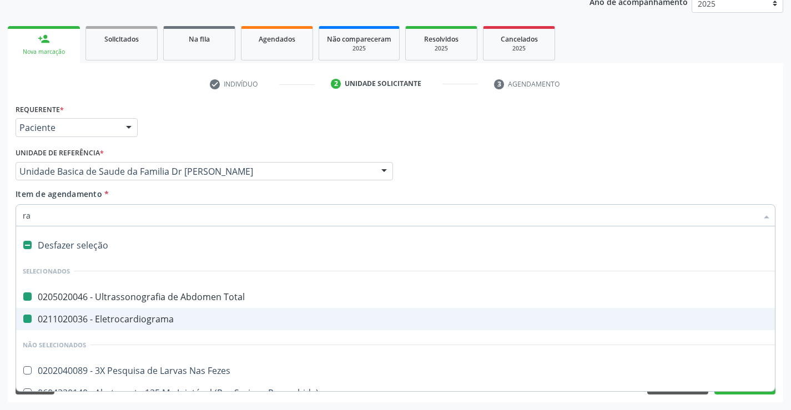
type input "rad"
checkbox Total "false"
checkbox Eletrocardiograma "false"
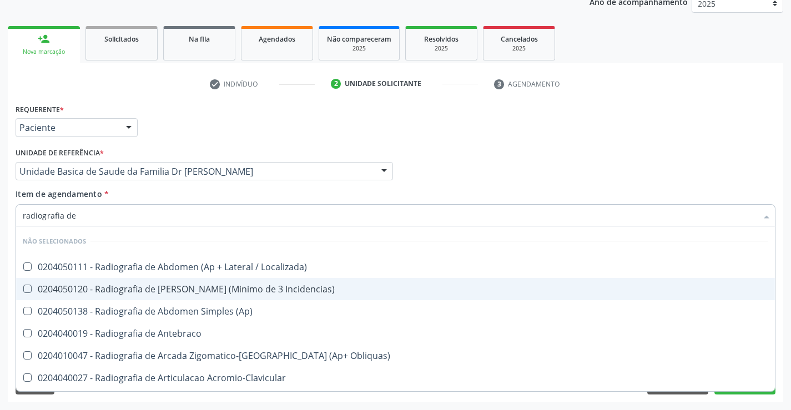
type input "radiografia de t"
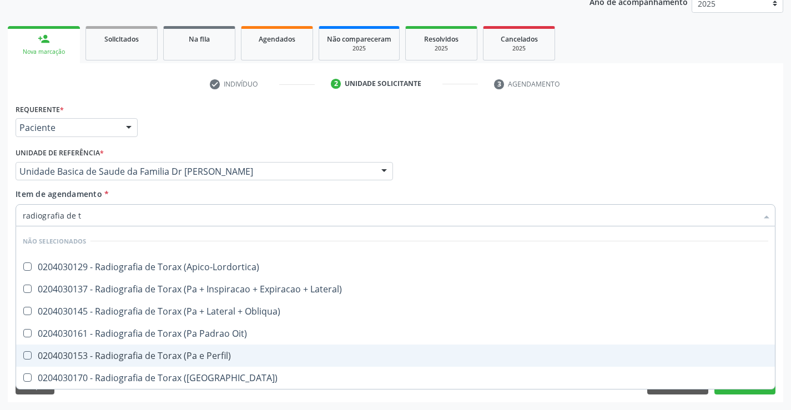
click at [193, 351] on div "0204030153 - Radiografia de Torax (Pa e Perfil)" at bounding box center [395, 355] width 745 height 9
checkbox Perfil\) "true"
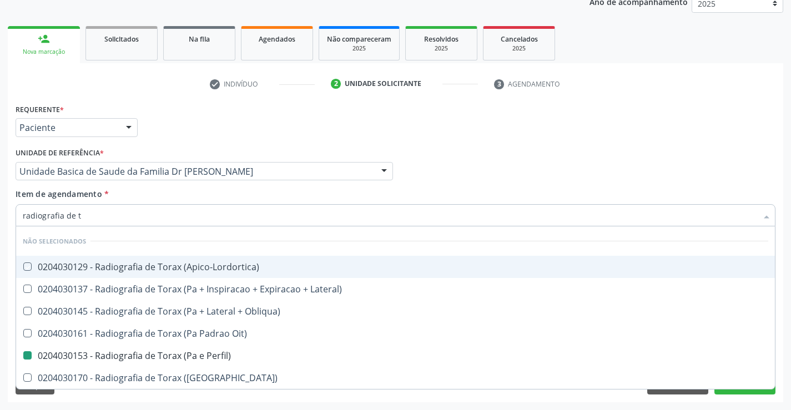
click at [420, 179] on div "Profissional Solicitante Por favor, selecione a Unidade de Atendimento primeiro…" at bounding box center [395, 166] width 765 height 43
checkbox \(Apico-Lordortica\) "true"
checkbox Lateral\) "true"
checkbox Perfil\) "false"
checkbox Obliqua\) "true"
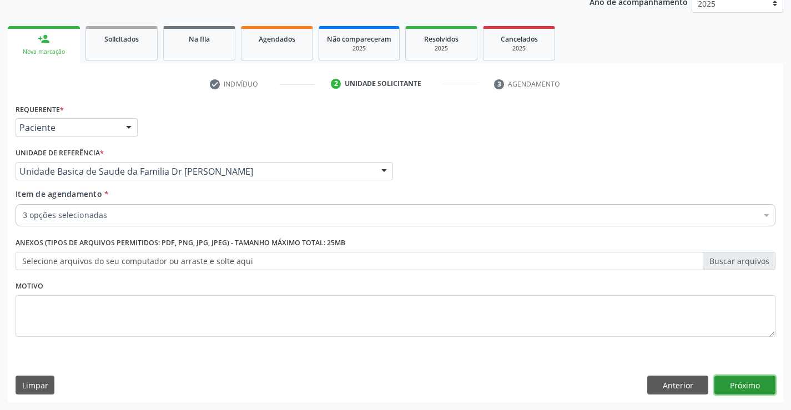
click at [760, 383] on button "Próximo" at bounding box center [744, 385] width 61 height 19
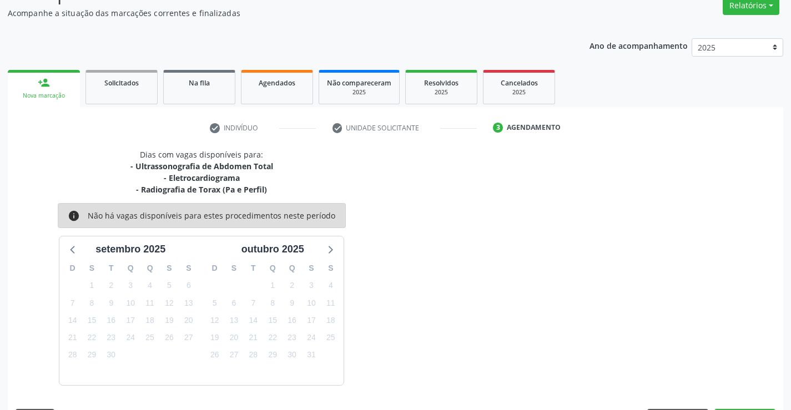
scroll to position [129, 0]
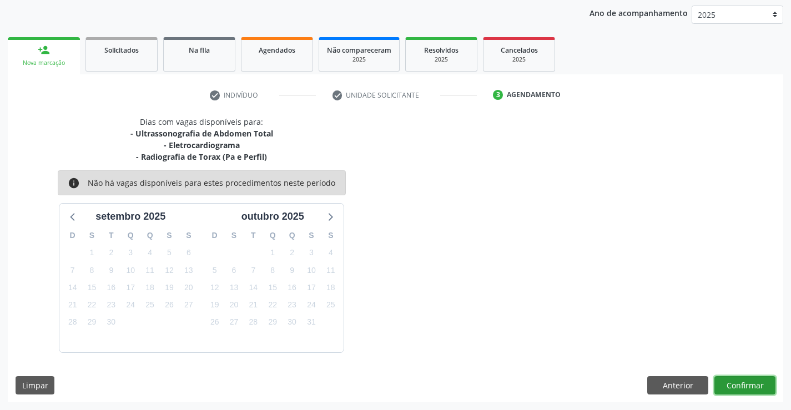
click at [728, 379] on button "Confirmar" at bounding box center [744, 385] width 61 height 19
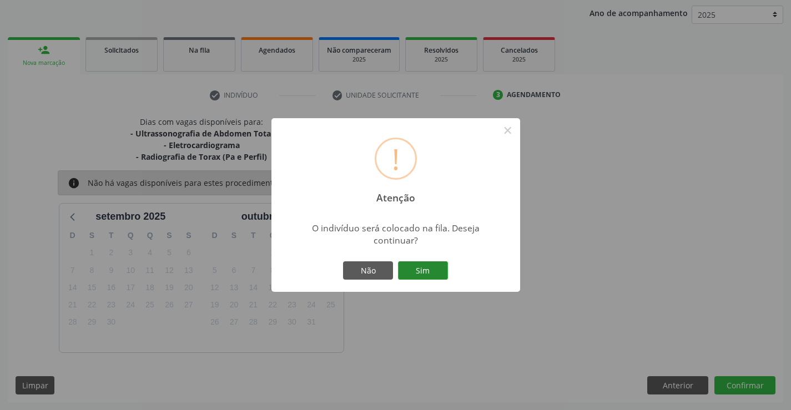
click at [421, 268] on button "Sim" at bounding box center [423, 270] width 50 height 19
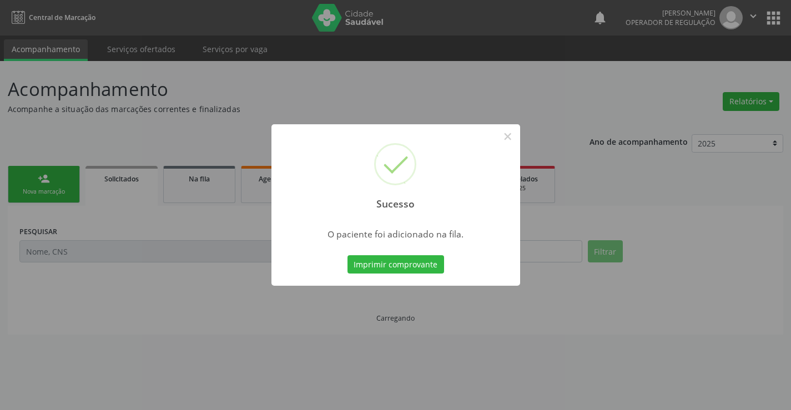
scroll to position [0, 0]
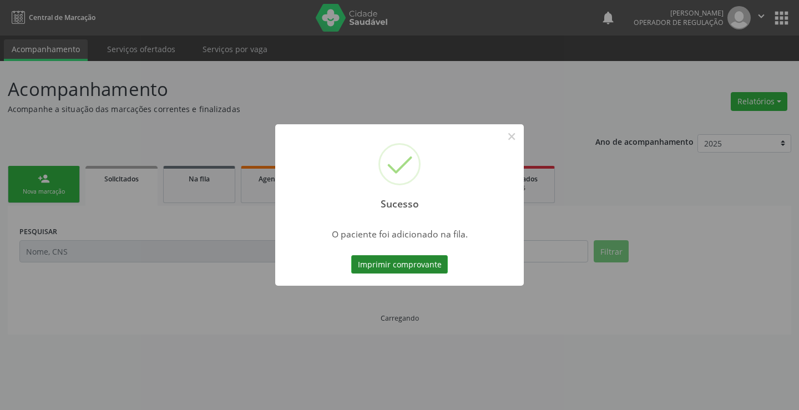
click at [414, 264] on button "Imprimir comprovante" at bounding box center [399, 264] width 97 height 19
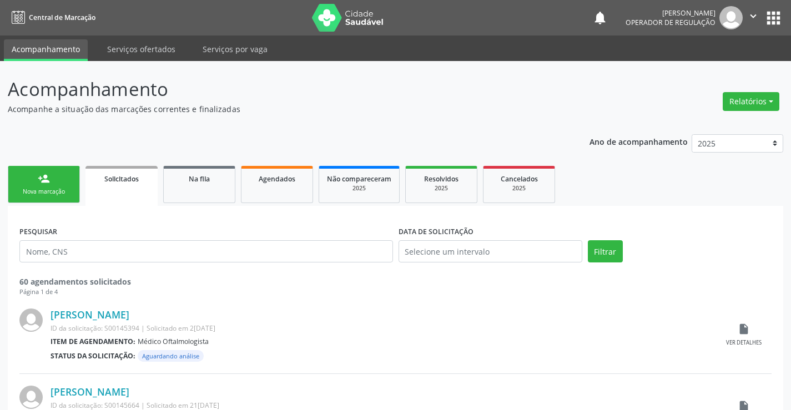
click at [743, 14] on button "" at bounding box center [753, 17] width 21 height 23
click at [725, 63] on link "Sair" at bounding box center [725, 68] width 77 height 16
